Goal: Obtain resource: Obtain resource

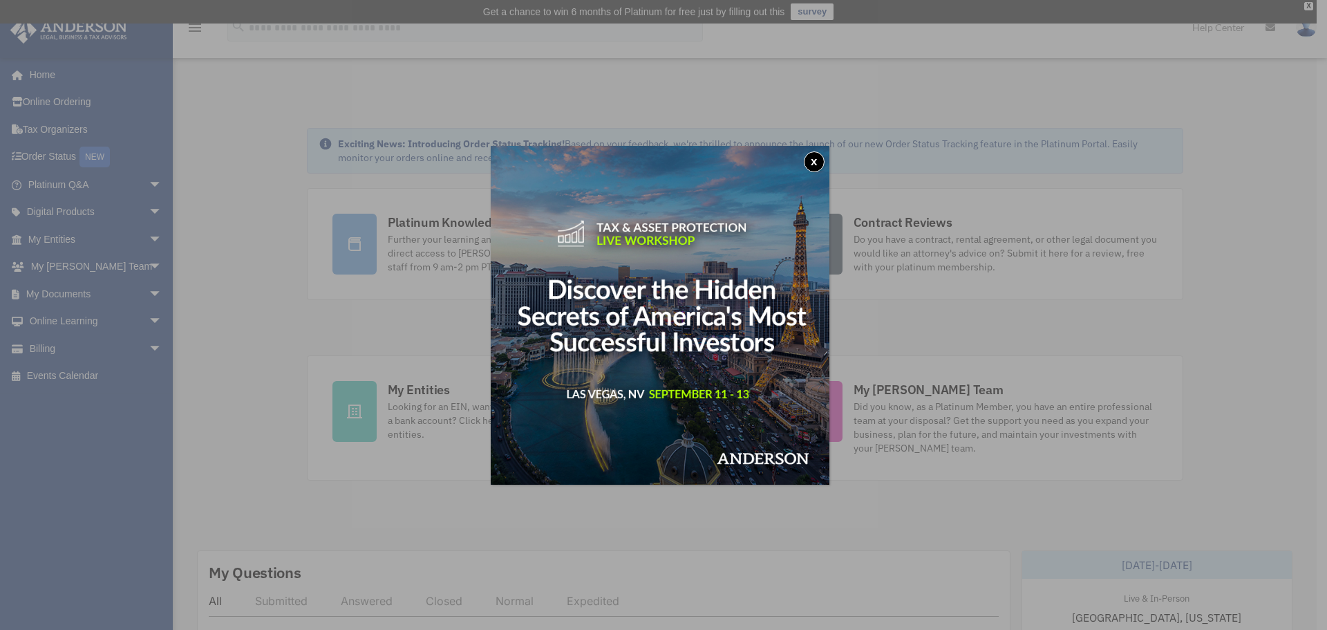
click at [61, 236] on div "x" at bounding box center [663, 315] width 1327 height 630
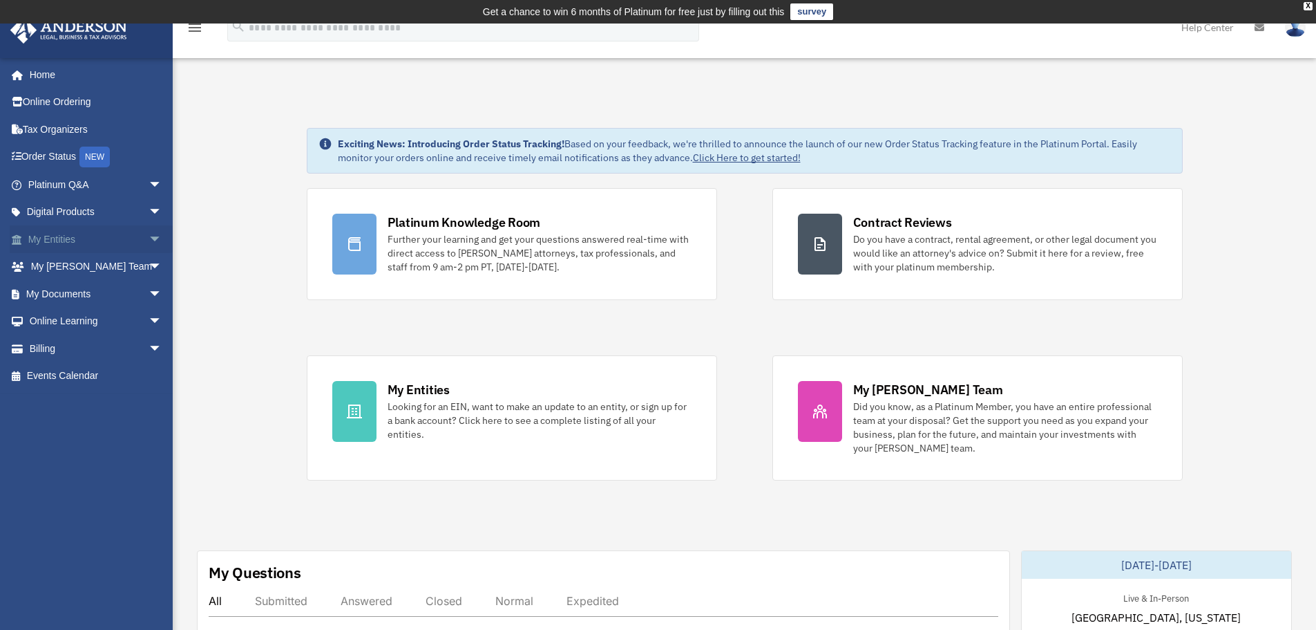
click at [149, 240] on span "arrow_drop_down" at bounding box center [163, 239] width 28 height 28
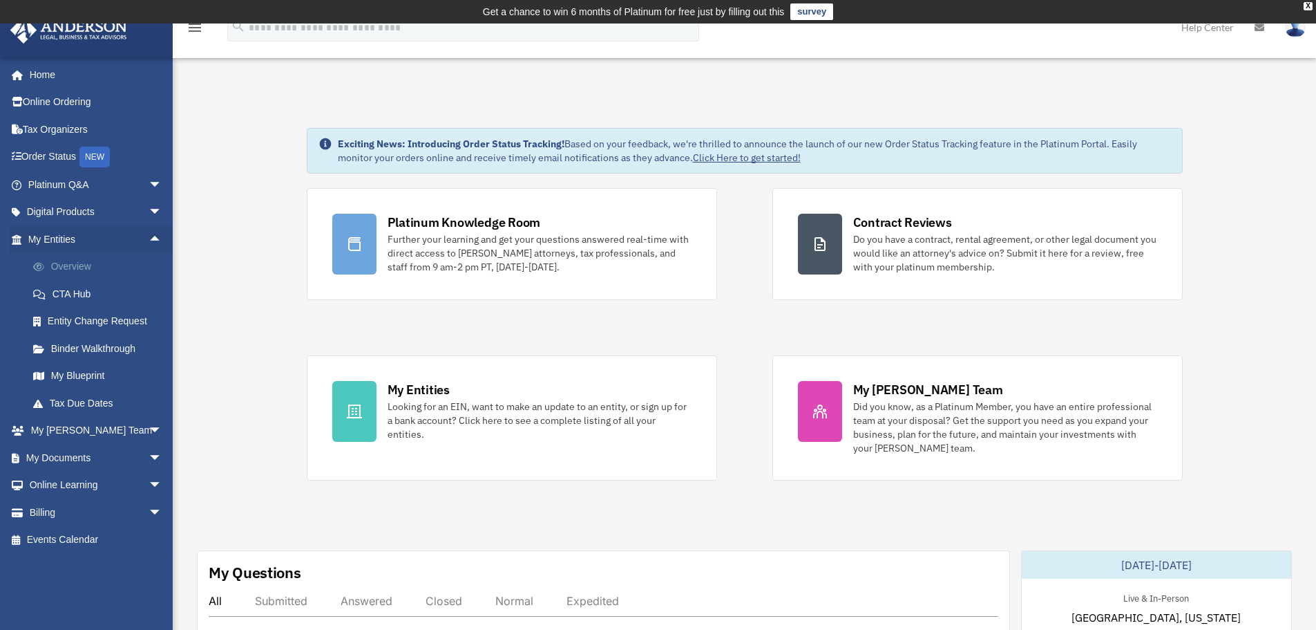
click at [82, 261] on link "Overview" at bounding box center [101, 267] width 164 height 28
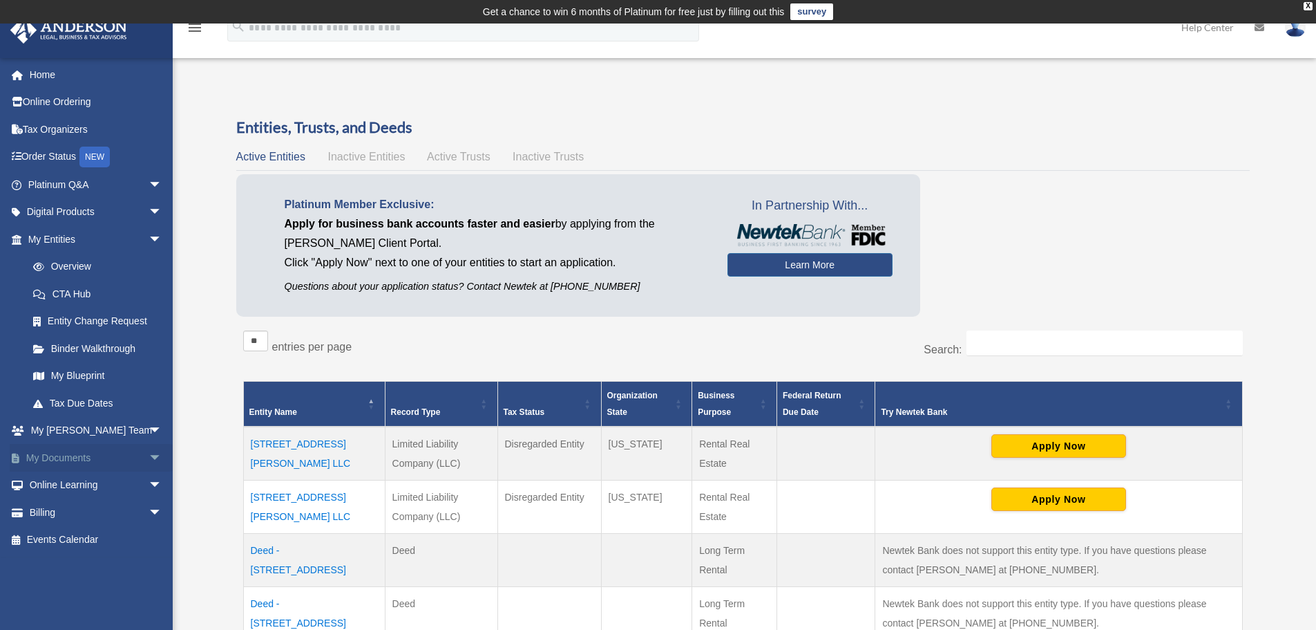
click at [149, 457] on span "arrow_drop_down" at bounding box center [163, 458] width 28 height 28
click at [53, 484] on link "Box" at bounding box center [101, 485] width 164 height 28
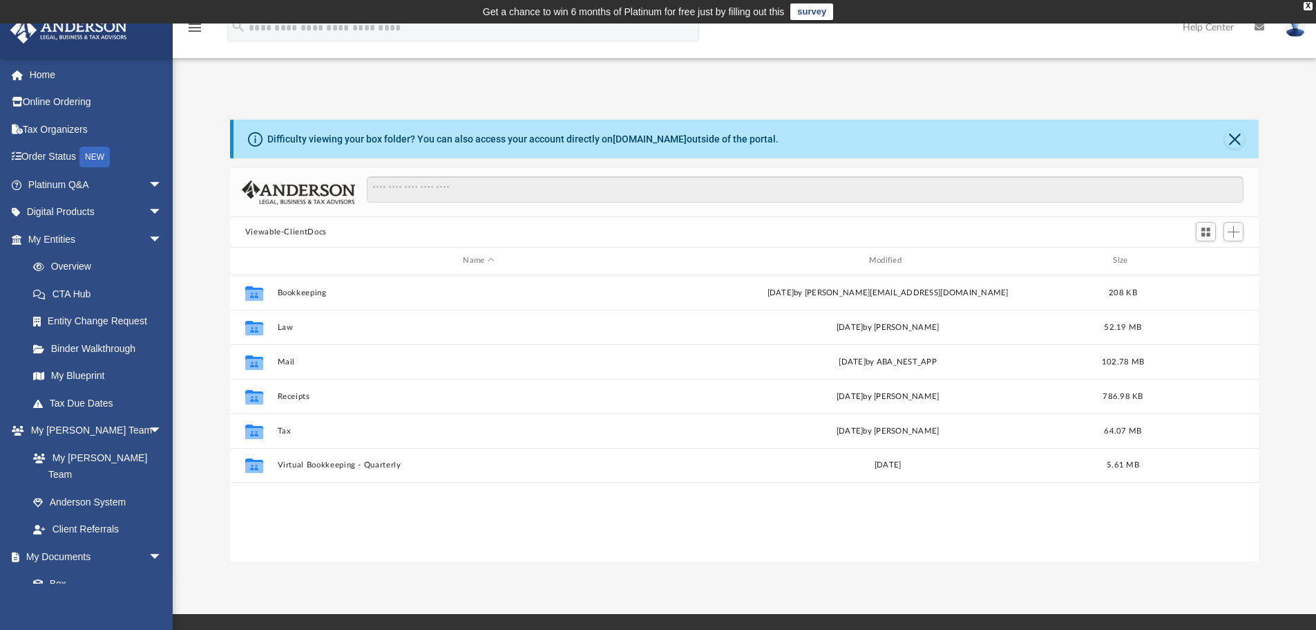
scroll to position [304, 1019]
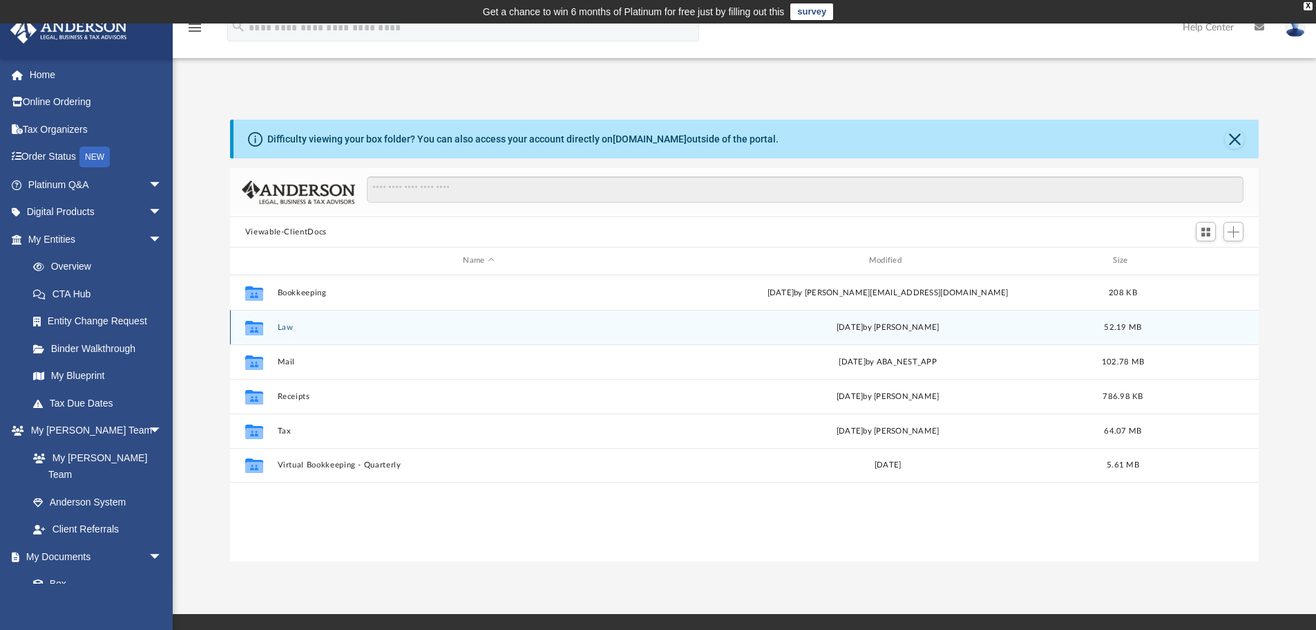
click at [288, 326] on button "Law" at bounding box center [478, 327] width 403 height 9
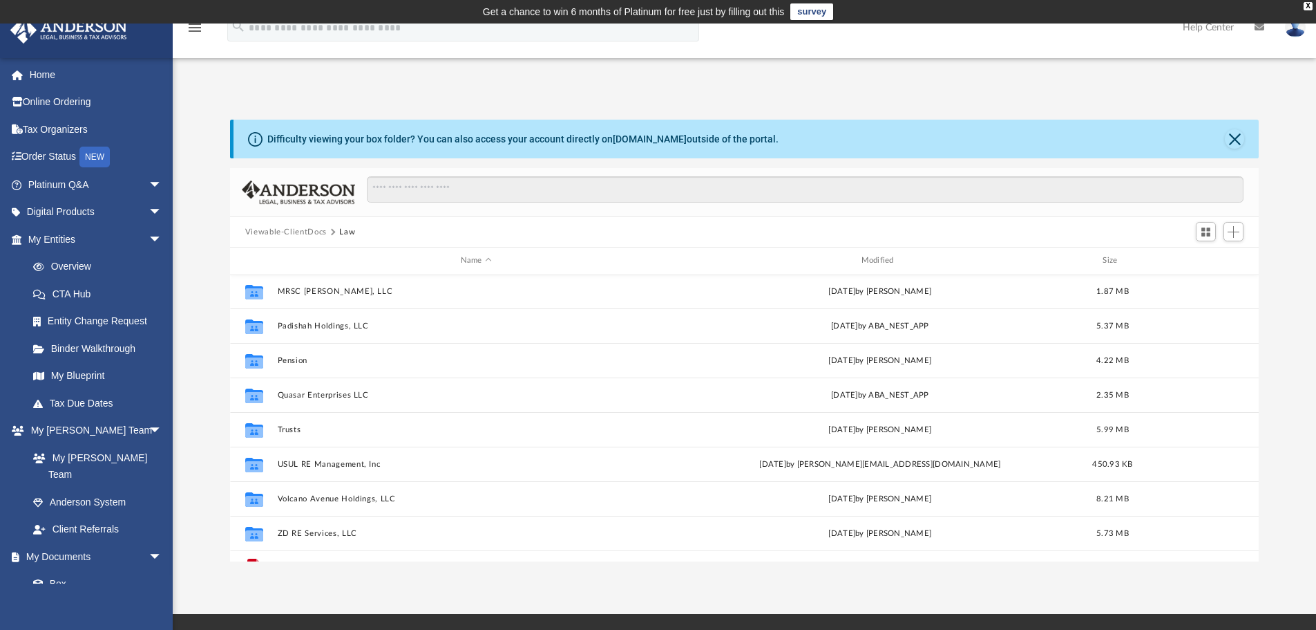
scroll to position [147, 0]
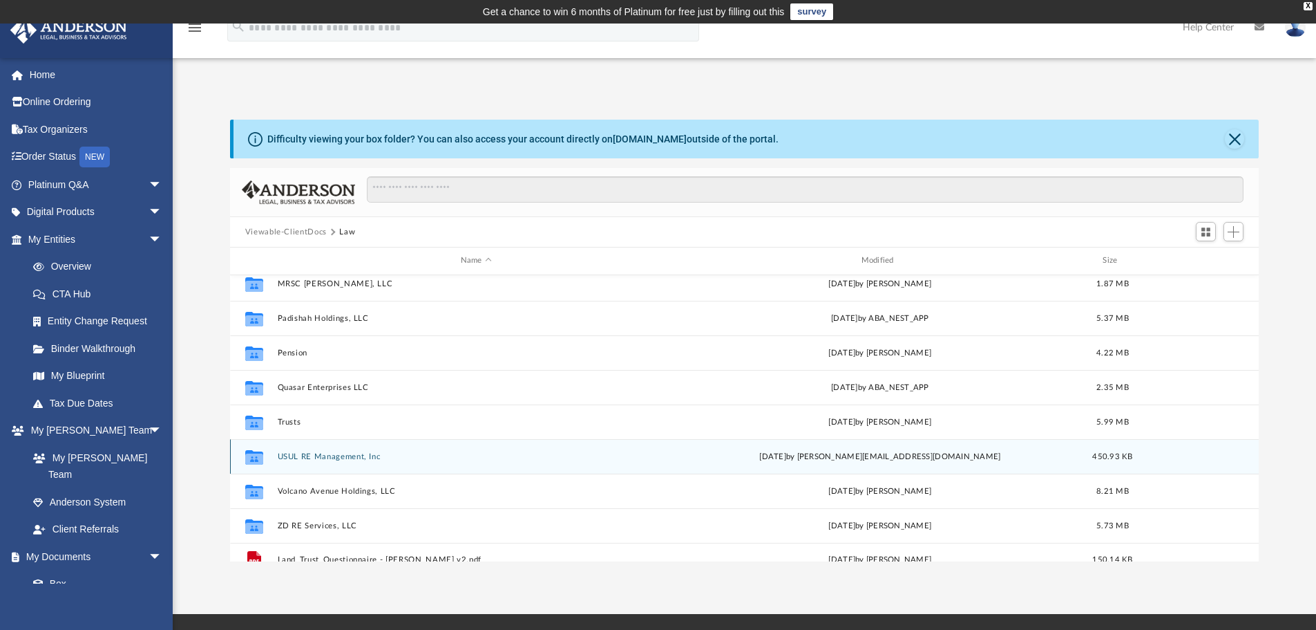
click at [315, 456] on button "USUL RE Management, Inc" at bounding box center [476, 456] width 398 height 9
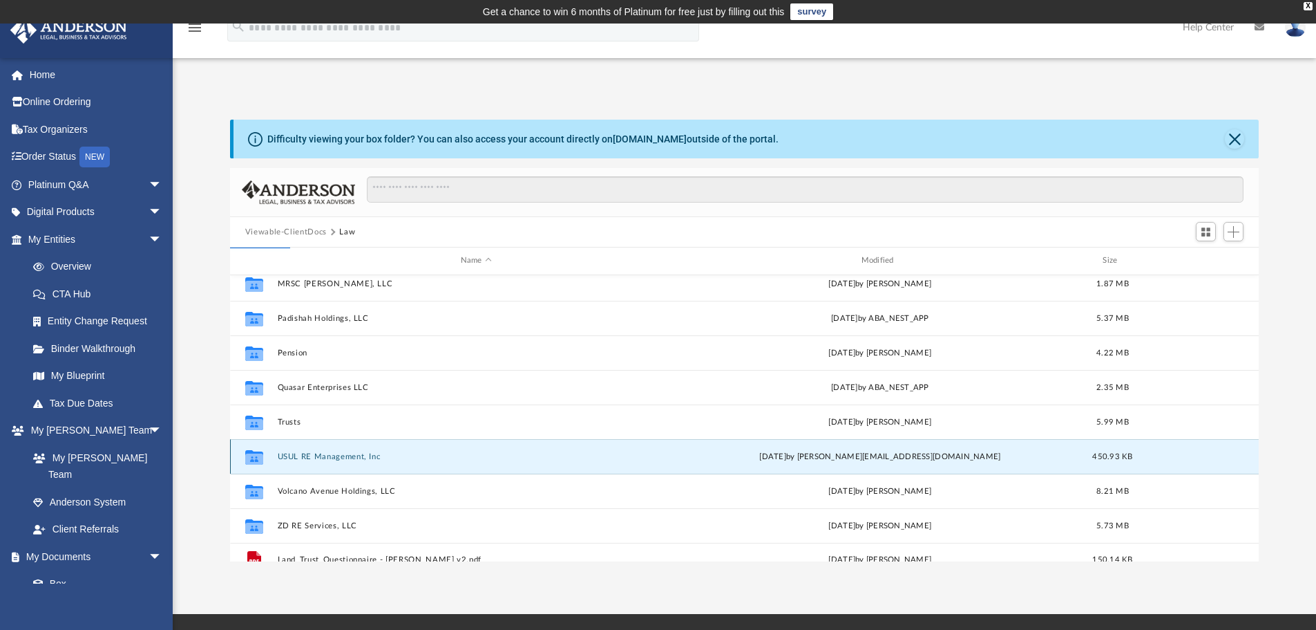
scroll to position [0, 0]
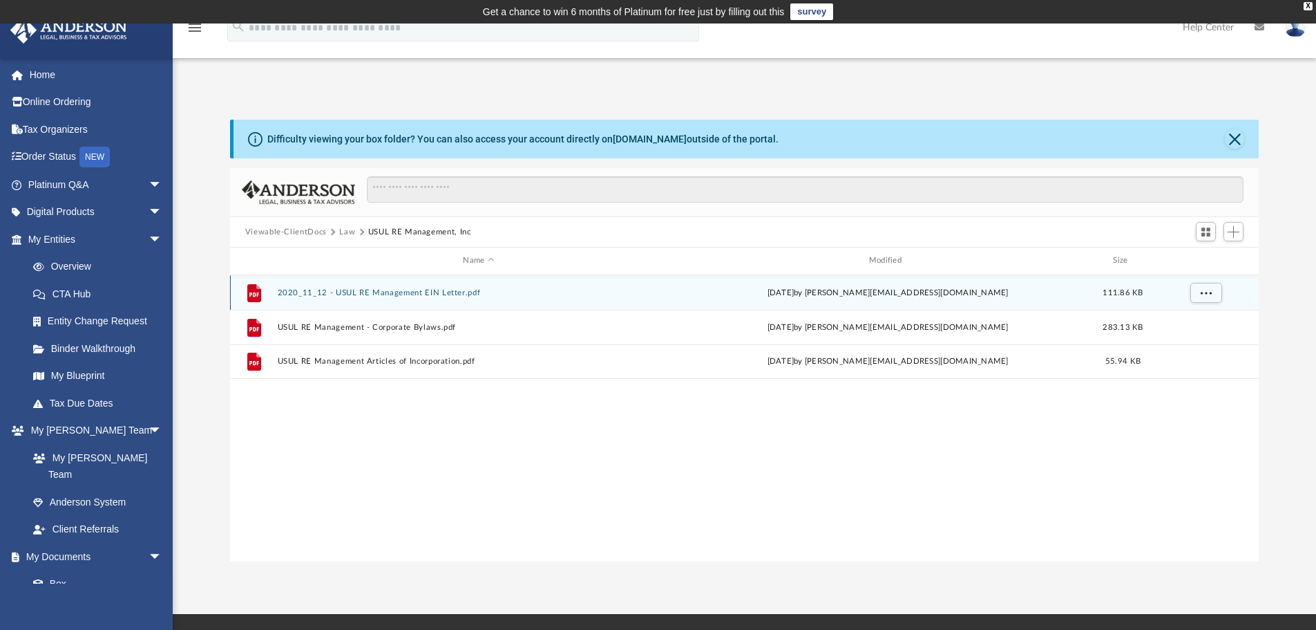
click at [422, 291] on button "2020_11_12 - USUL RE Management EIN Letter.pdf" at bounding box center [478, 292] width 403 height 9
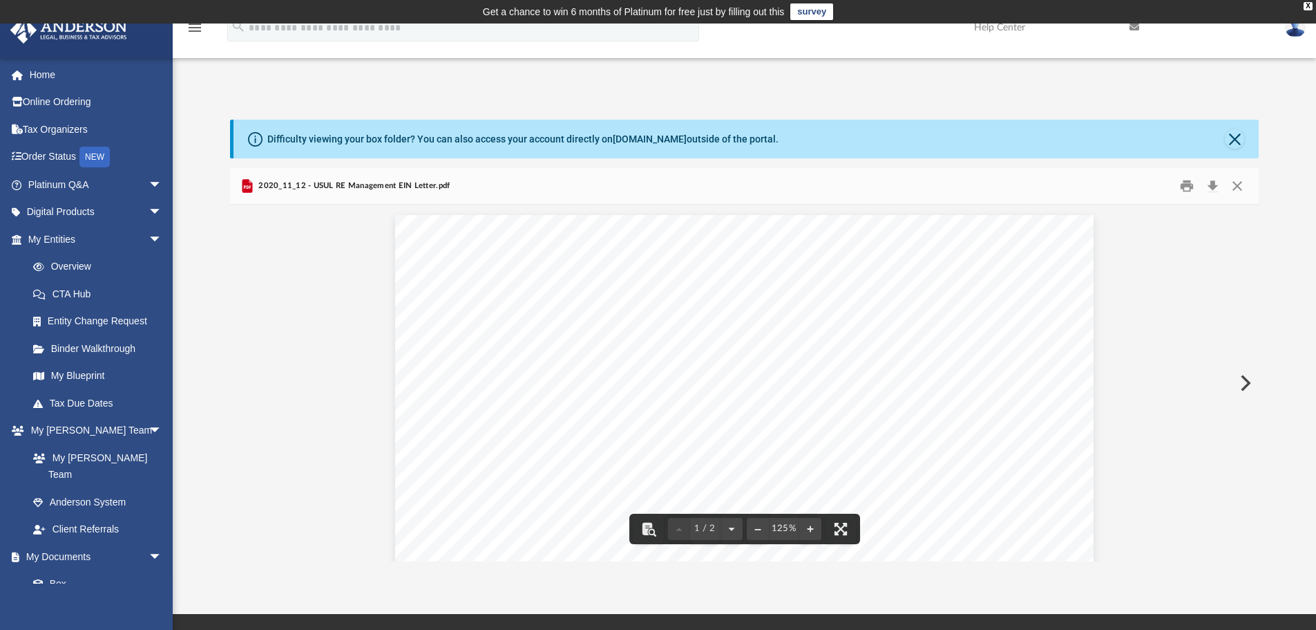
drag, startPoint x: 887, startPoint y: 373, endPoint x: 853, endPoint y: 369, distance: 34.1
click at [842, 369] on span "[US_EMPLOYER_IDENTIFICATION_NUMBER]" at bounding box center [948, 370] width 240 height 8
drag, startPoint x: 822, startPoint y: 367, endPoint x: 898, endPoint y: 367, distance: 76.0
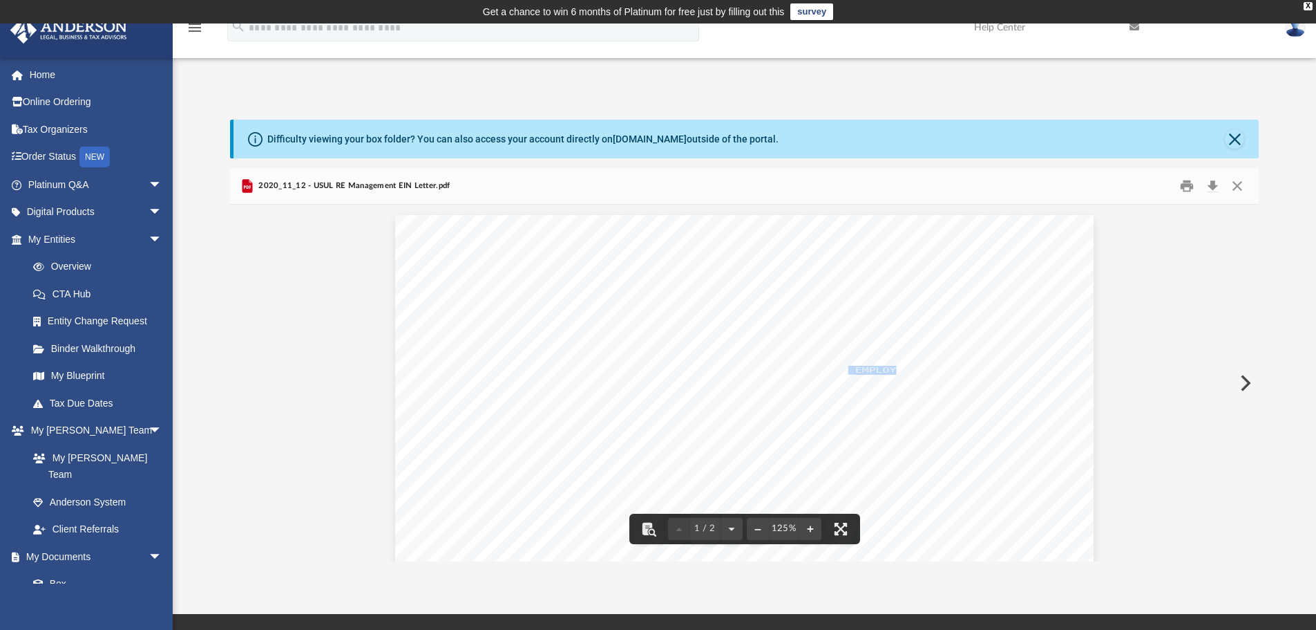
click at [892, 417] on span "this" at bounding box center [904, 414] width 28 height 8
